Goal: Navigation & Orientation: Find specific page/section

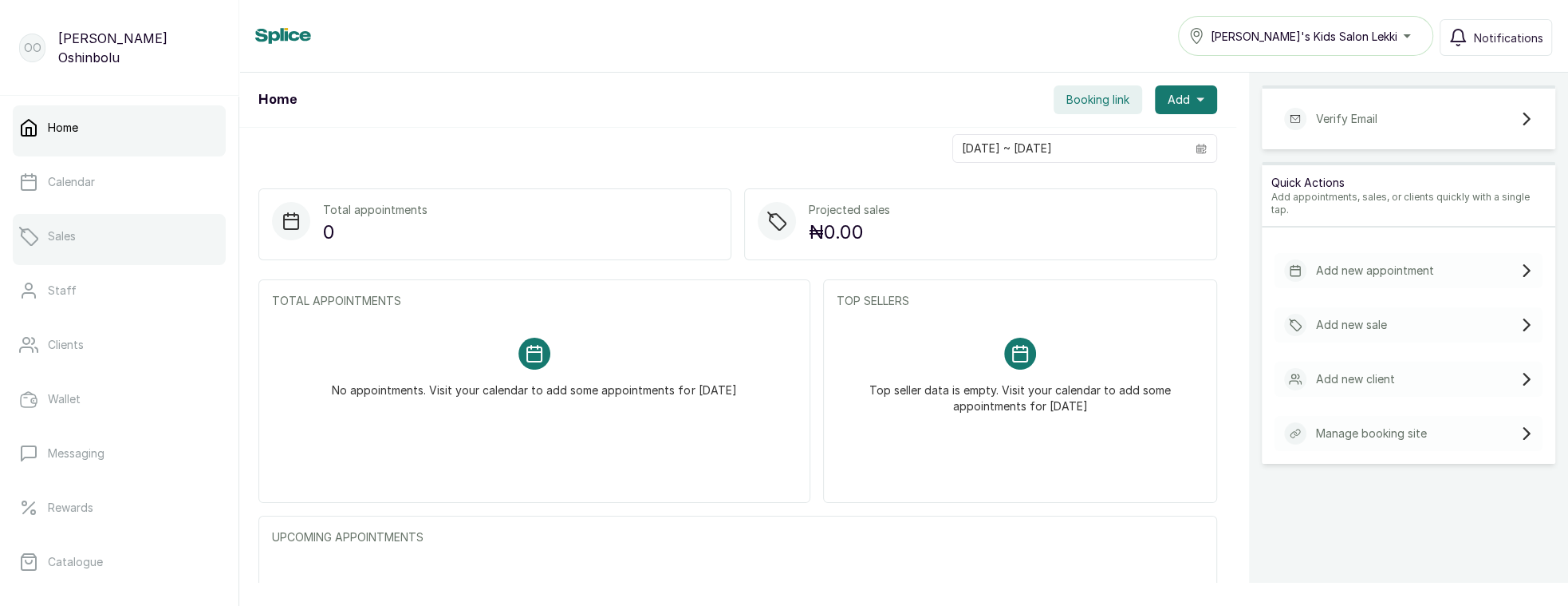
scroll to position [11, 0]
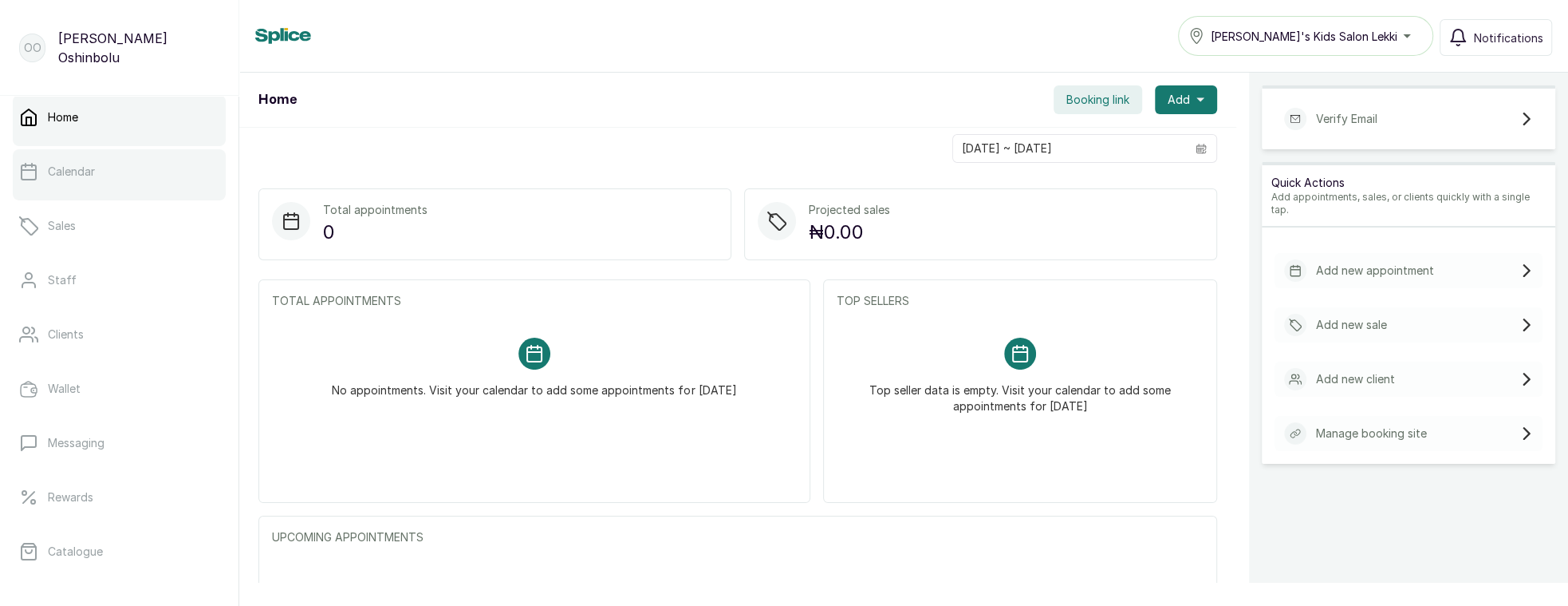
click at [195, 182] on link "Calendar" at bounding box center [119, 171] width 213 height 45
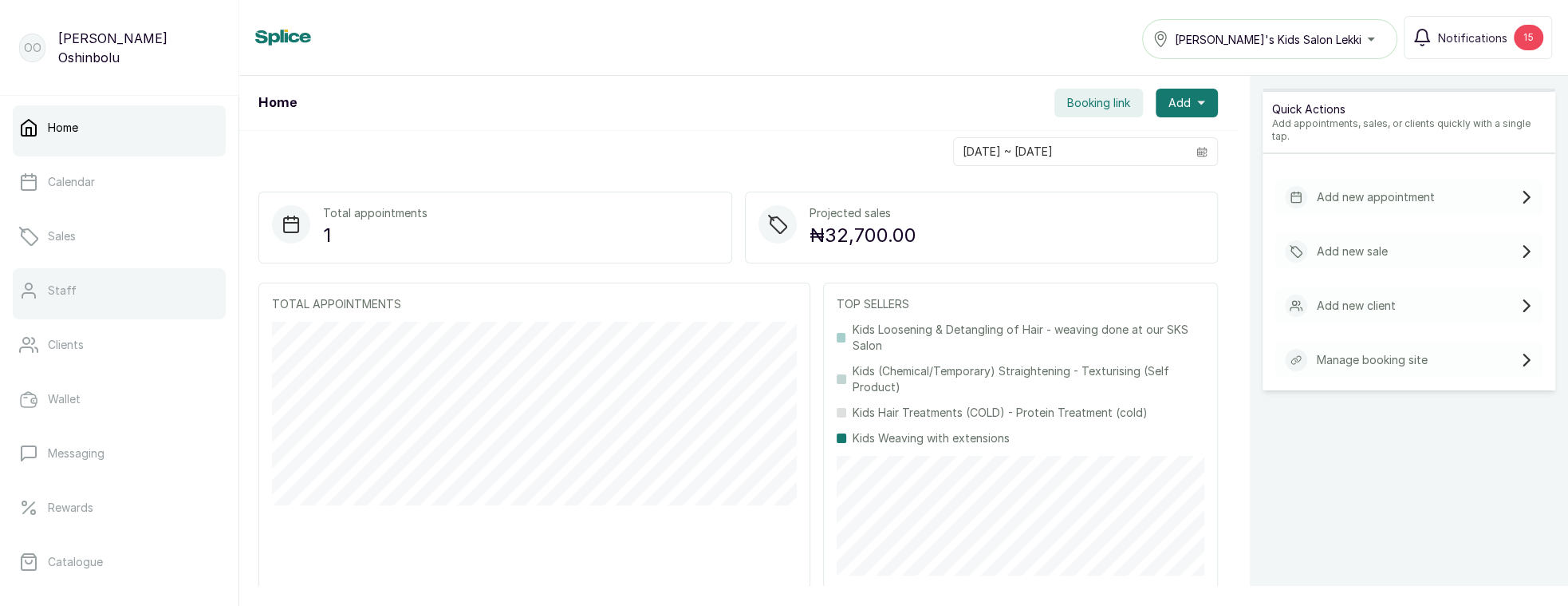
click at [70, 283] on p "Staff" at bounding box center [62, 290] width 29 height 16
